Goal: Information Seeking & Learning: Learn about a topic

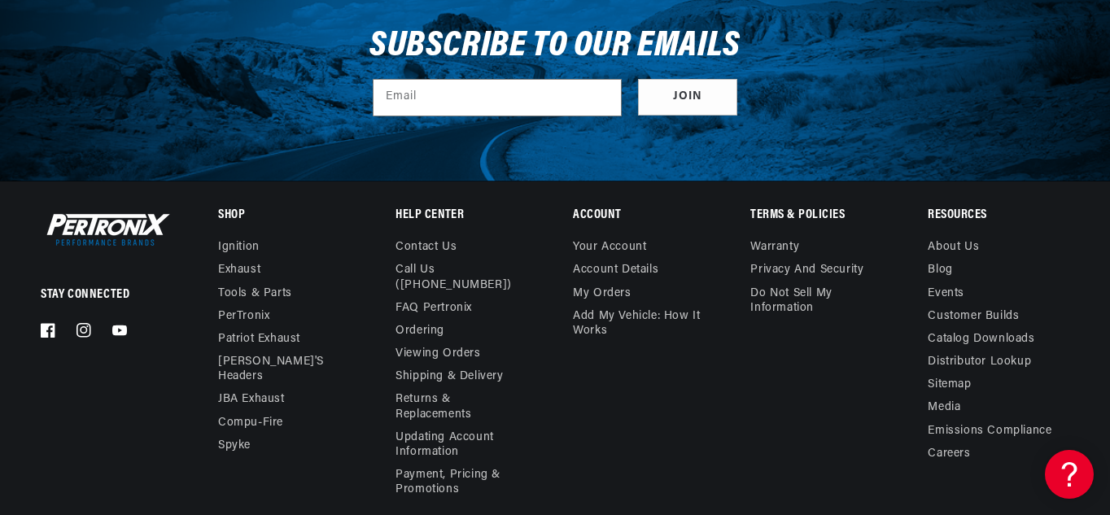
scroll to position [0, 964]
click at [416, 297] on link "FAQ Pertronix" at bounding box center [434, 308] width 77 height 23
